Goal: Task Accomplishment & Management: Manage account settings

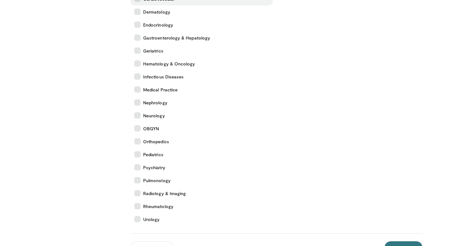
scroll to position [230, 0]
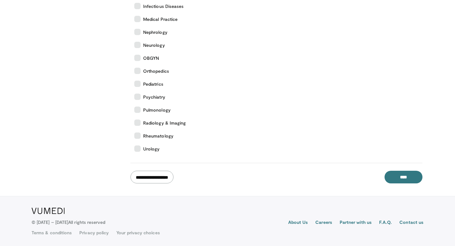
click at [156, 179] on input "**********" at bounding box center [151, 177] width 43 height 13
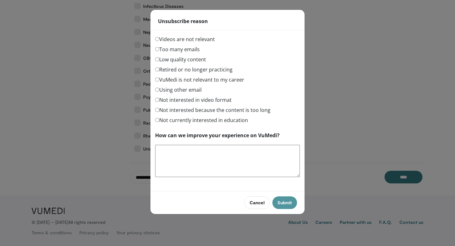
click at [275, 202] on button "Submit" at bounding box center [284, 202] width 25 height 13
click at [197, 99] on label "Not interested in video format" at bounding box center [193, 100] width 76 height 8
click at [191, 91] on label "Using other email" at bounding box center [178, 90] width 46 height 8
click at [189, 48] on label "Too many emails" at bounding box center [177, 49] width 45 height 8
click at [286, 205] on button "Submit" at bounding box center [284, 202] width 25 height 13
